Goal: Transaction & Acquisition: Purchase product/service

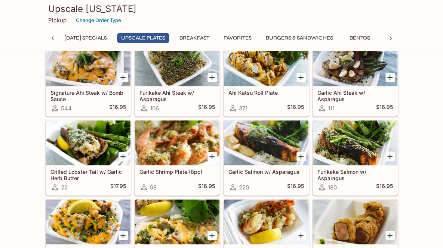
scroll to position [224, 0]
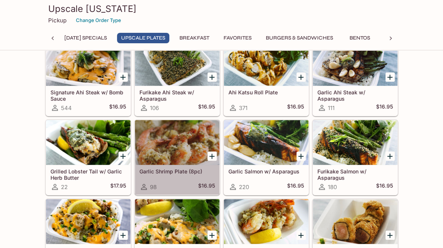
click at [184, 144] on div at bounding box center [177, 142] width 84 height 45
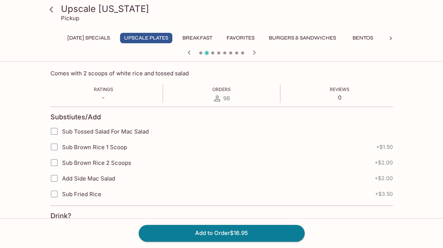
scroll to position [112, 0]
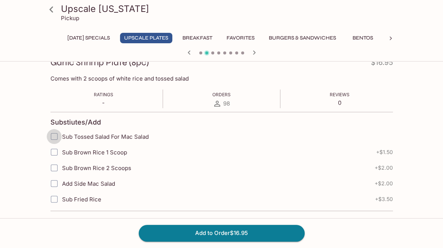
click at [53, 136] on input "Sub Tossed Salad For Mac Salad" at bounding box center [54, 136] width 15 height 15
checkbox input "true"
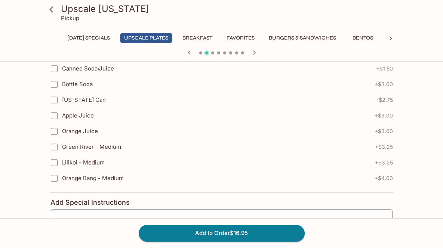
scroll to position [442, 0]
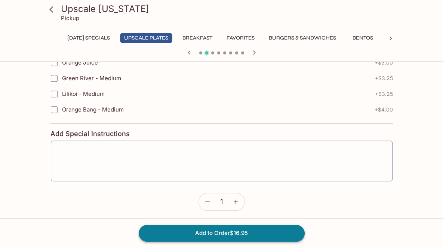
click at [230, 233] on button "Add to Order $16.95" at bounding box center [222, 233] width 166 height 16
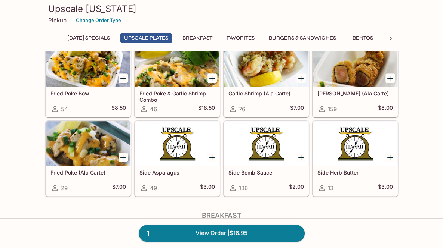
scroll to position [411, 0]
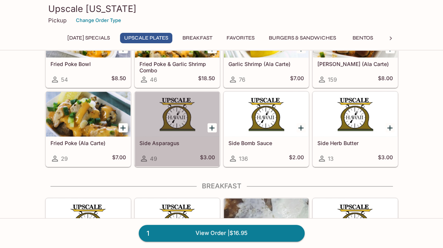
click at [201, 131] on div at bounding box center [177, 114] width 84 height 45
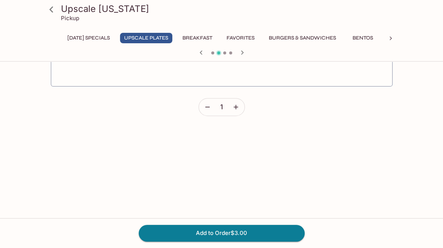
scroll to position [112, 0]
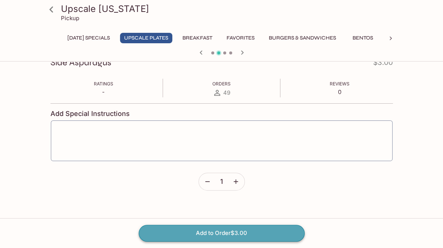
click at [244, 231] on button "Add to Order $3.00" at bounding box center [222, 233] width 166 height 16
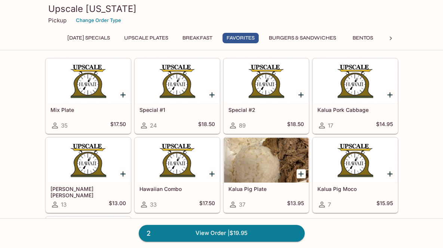
scroll to position [897, 0]
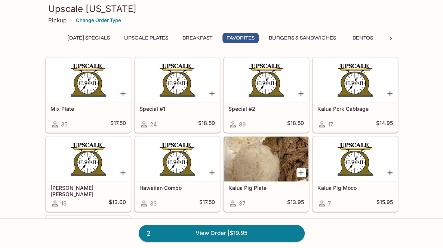
click at [113, 102] on div "Mix Plate 35 $17.50" at bounding box center [88, 117] width 84 height 30
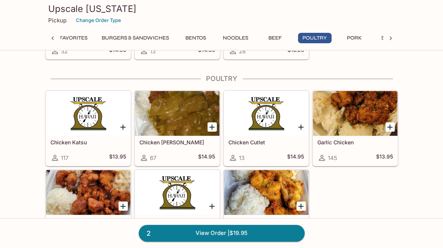
scroll to position [2422, 0]
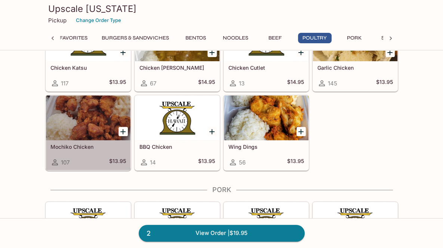
click at [93, 105] on div at bounding box center [88, 118] width 84 height 45
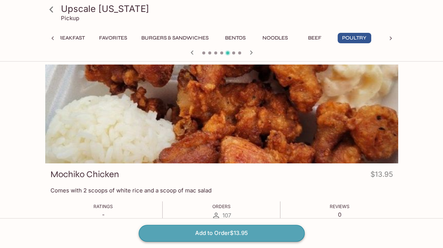
click at [216, 234] on button "Add to Order $13.95" at bounding box center [222, 233] width 166 height 16
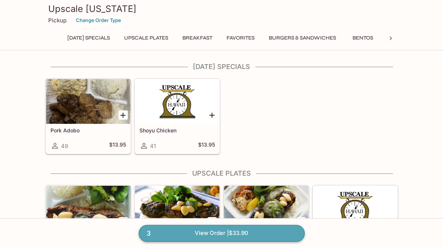
click at [214, 233] on link "3 View Order | $33.90" at bounding box center [222, 233] width 166 height 16
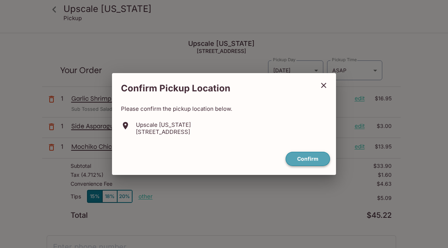
click at [304, 166] on button "Confirm" at bounding box center [308, 159] width 44 height 15
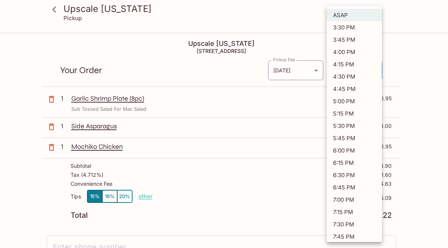
click at [370, 70] on body "Upscale [US_STATE] Pickup Upscale [US_STATE] [STREET_ADDRESS] Your Order Pickup…" at bounding box center [224, 158] width 448 height 248
click at [346, 111] on li "5:15 PM" at bounding box center [354, 114] width 55 height 12
click at [375, 69] on body "Upscale [US_STATE] Pickup Upscale [US_STATE] [STREET_ADDRESS] Your Order Pickup…" at bounding box center [224, 158] width 448 height 248
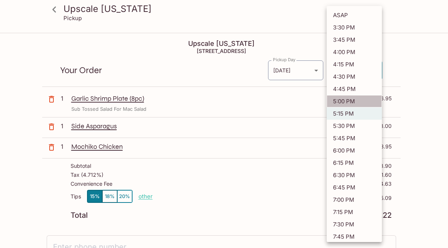
click at [356, 104] on li "5:00 PM" at bounding box center [354, 101] width 55 height 12
type input "[DATE]T03:00:18.000000Z"
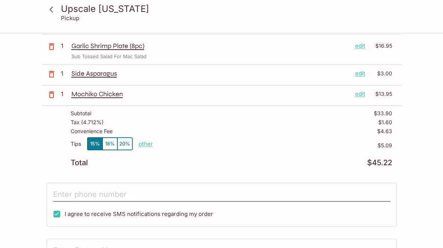
scroll to position [37, 0]
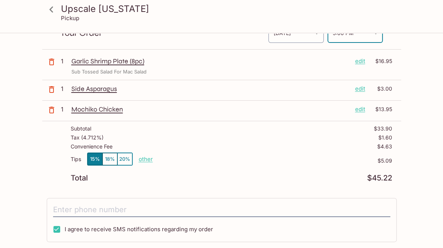
click at [359, 60] on p "edit" at bounding box center [360, 61] width 10 height 8
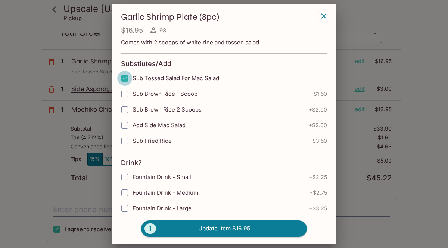
click at [127, 77] on input "Sub Tossed Salad For Mac Salad" at bounding box center [124, 78] width 15 height 15
checkbox input "false"
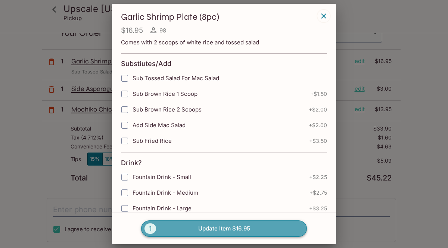
click at [249, 228] on button "1 Update Item $16.95" at bounding box center [224, 229] width 166 height 16
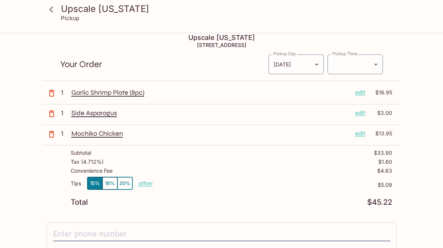
scroll to position [0, 0]
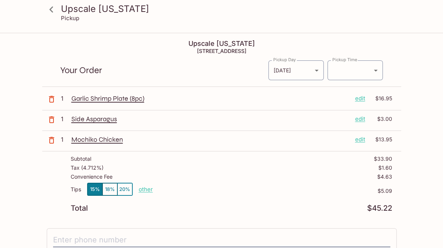
click at [55, 10] on icon at bounding box center [51, 9] width 13 height 13
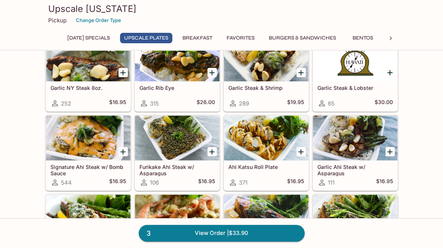
scroll to position [299, 0]
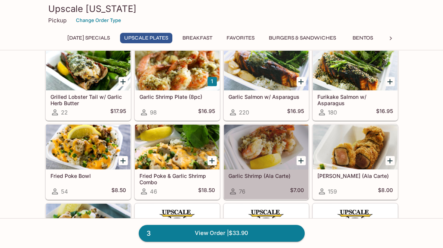
click at [262, 142] on div at bounding box center [266, 147] width 84 height 45
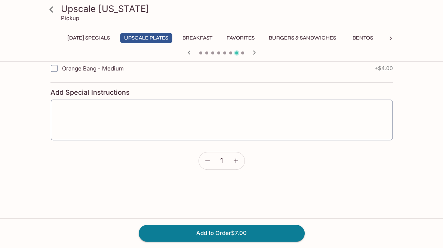
scroll to position [411, 0]
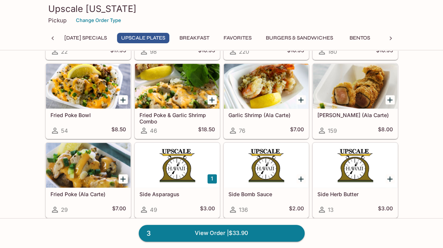
scroll to position [359, 0]
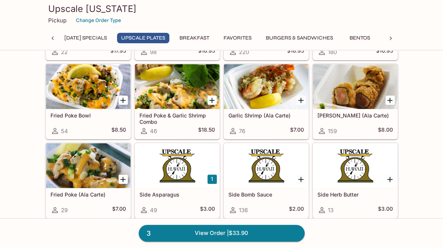
click at [266, 92] on div at bounding box center [266, 86] width 84 height 45
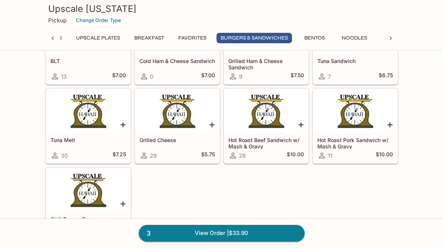
scroll to position [1448, 0]
click at [383, 103] on div at bounding box center [355, 111] width 84 height 45
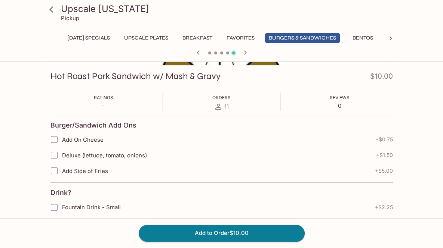
scroll to position [99, 0]
click at [222, 236] on button "Add to Order $10.00" at bounding box center [222, 233] width 166 height 16
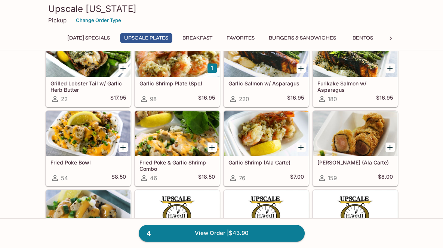
scroll to position [315, 0]
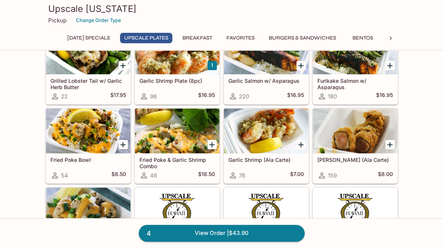
click at [182, 141] on div at bounding box center [177, 131] width 84 height 45
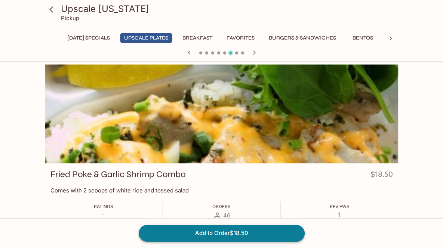
click at [214, 233] on button "Add to Order $18.50" at bounding box center [222, 233] width 166 height 16
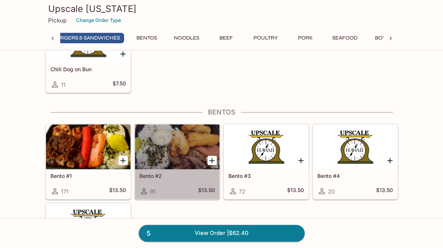
click at [183, 155] on div at bounding box center [177, 147] width 84 height 45
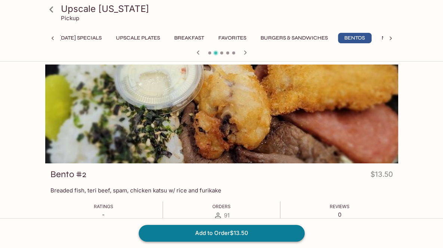
click at [204, 229] on button "Add to Order $13.50" at bounding box center [222, 233] width 166 height 16
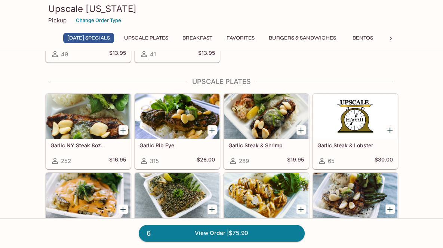
click at [266, 129] on div at bounding box center [266, 116] width 84 height 45
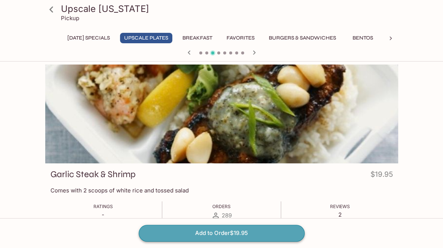
click at [220, 232] on button "Add to Order $19.95" at bounding box center [222, 233] width 166 height 16
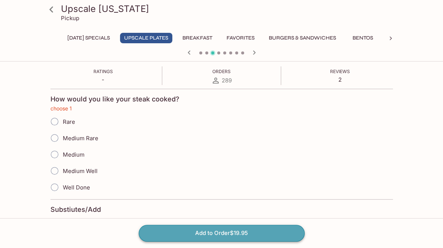
click at [220, 232] on button "Add to Order $19.95" at bounding box center [222, 233] width 166 height 16
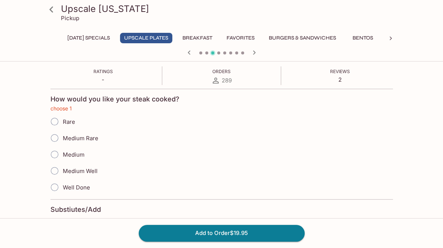
click at [56, 139] on input "Medium Rare" at bounding box center [55, 138] width 16 height 16
radio input "true"
click at [210, 232] on button "Add to Order $19.95" at bounding box center [222, 233] width 166 height 16
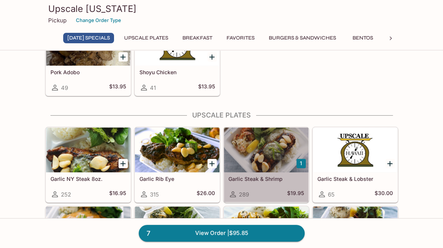
click at [270, 162] on div at bounding box center [266, 150] width 84 height 45
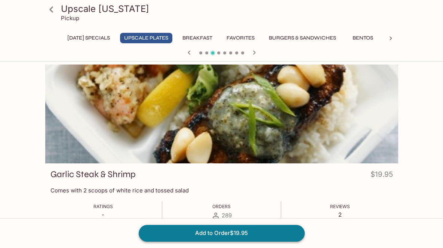
click at [223, 231] on button "Add to Order $19.95" at bounding box center [222, 233] width 166 height 16
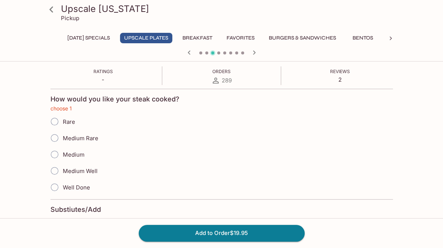
click at [55, 137] on input "Medium Rare" at bounding box center [55, 138] width 16 height 16
radio input "true"
click at [186, 230] on button "Add to Order $19.95" at bounding box center [222, 233] width 166 height 16
